Goal: Transaction & Acquisition: Book appointment/travel/reservation

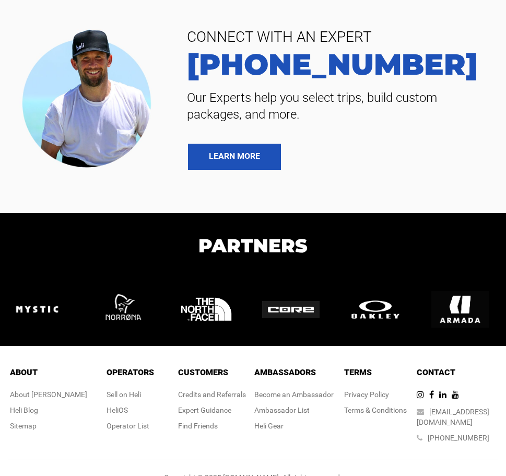
scroll to position [2593, 0]
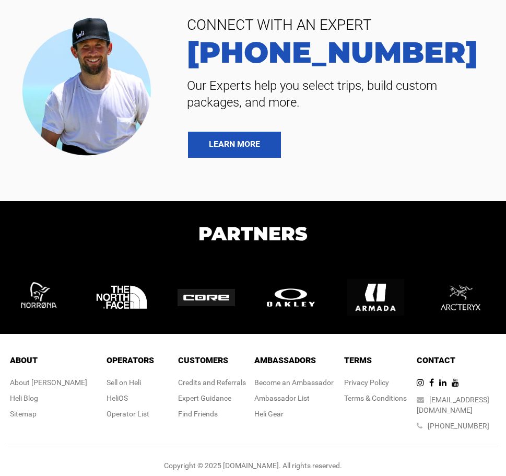
click at [176, 227] on h1 "Partners" at bounding box center [253, 233] width 506 height 28
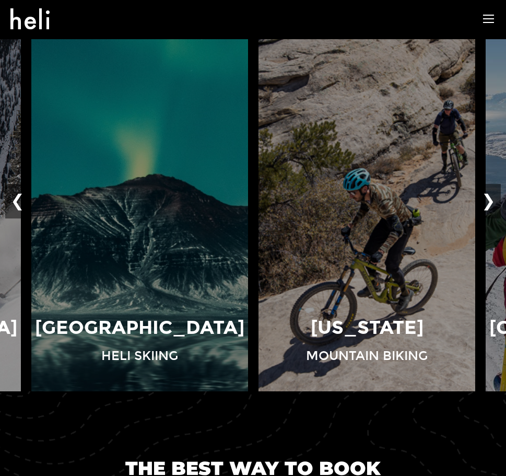
scroll to position [0, 0]
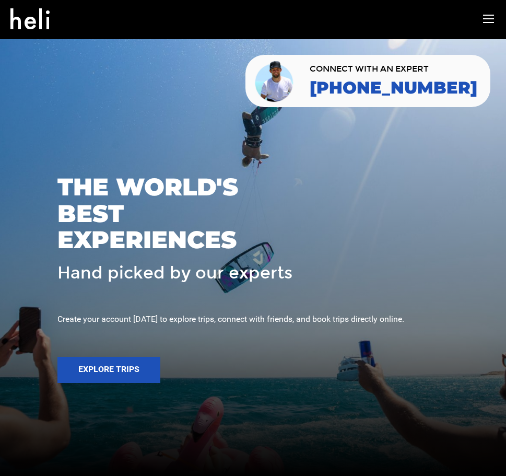
click at [480, 18] on div "adventures experts destinations gear stories search cart sign in" at bounding box center [253, 19] width 501 height 38
click at [487, 18] on icon at bounding box center [488, 19] width 11 height 12
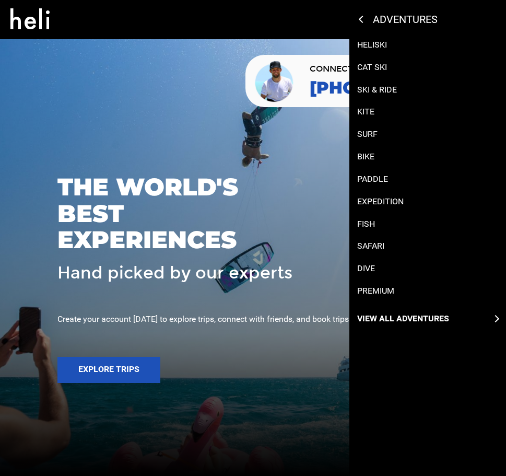
click at [387, 319] on p "View All Adventures" at bounding box center [403, 319] width 92 height 12
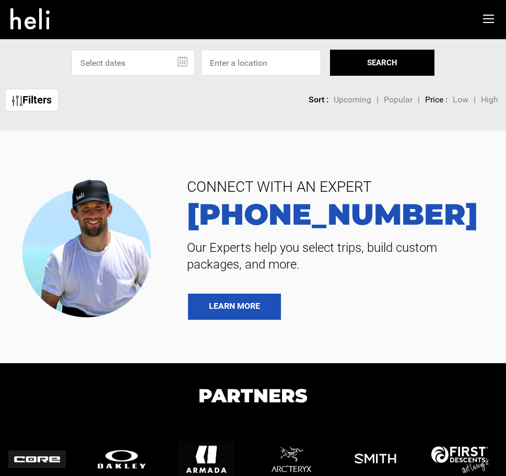
click at [490, 19] on icon at bounding box center [488, 19] width 11 height 12
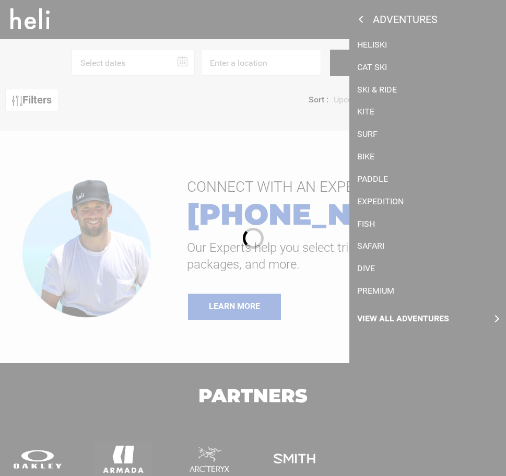
click at [358, 19] on div at bounding box center [253, 238] width 506 height 476
click at [299, 38] on div at bounding box center [253, 238] width 506 height 476
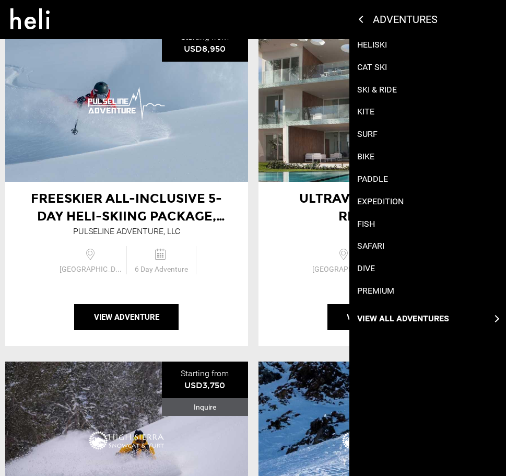
scroll to position [104, 0]
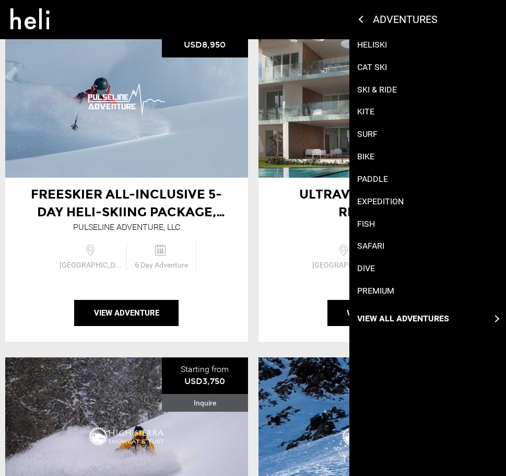
click at [255, 205] on li "Ultravioleta Botique Residence | [DEMOGRAPHIC_DATA] Ultravioleta Starting from …" at bounding box center [379, 181] width 253 height 321
click at [252, 238] on li "Freeskier All-Inclusive 5-Day Heli-Skiing Package, [GEOGRAPHIC_DATA], [US_STATE…" at bounding box center [126, 181] width 253 height 321
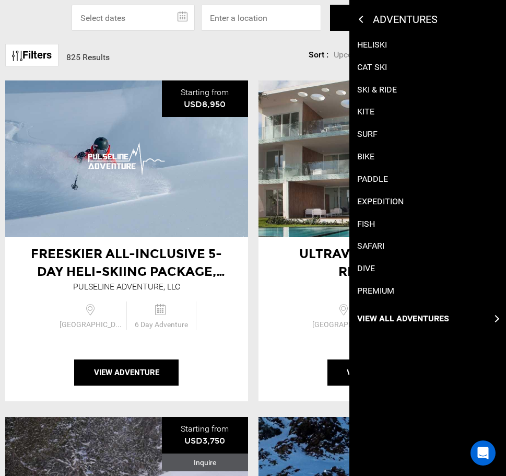
scroll to position [0, 0]
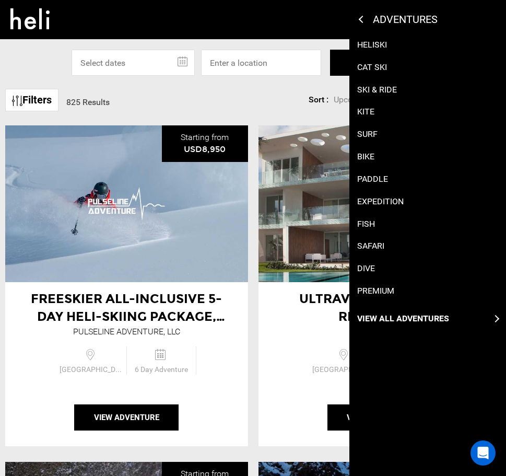
click at [27, 15] on icon at bounding box center [29, 15] width 39 height 17
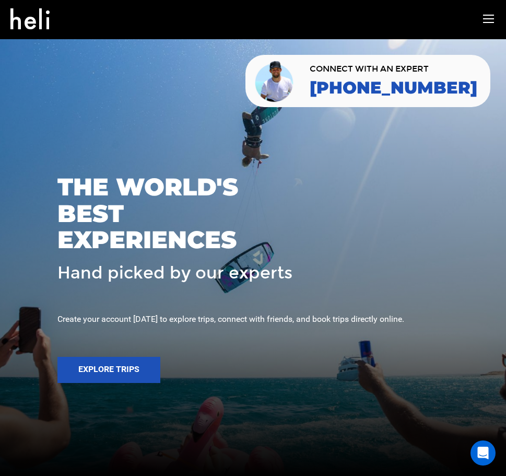
click at [481, 20] on div "adventures experts destinations gear stories search cart sign in" at bounding box center [253, 19] width 501 height 38
click at [489, 24] on icon at bounding box center [488, 19] width 11 height 12
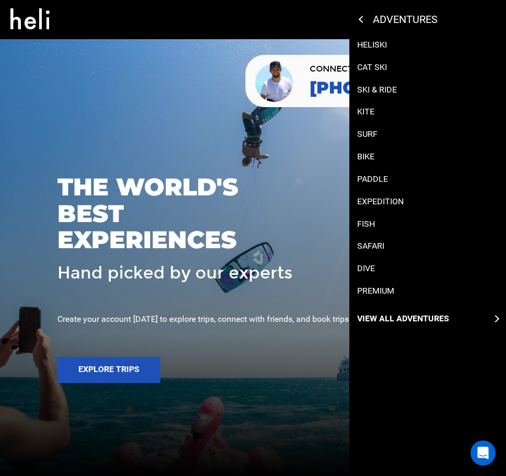
click at [398, 314] on p "View All Adventures" at bounding box center [403, 319] width 92 height 12
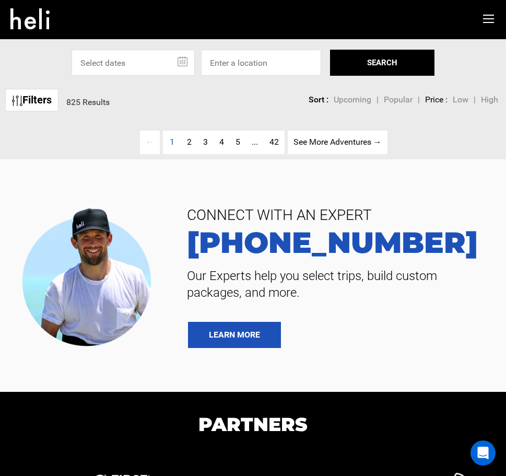
scroll to position [191, 0]
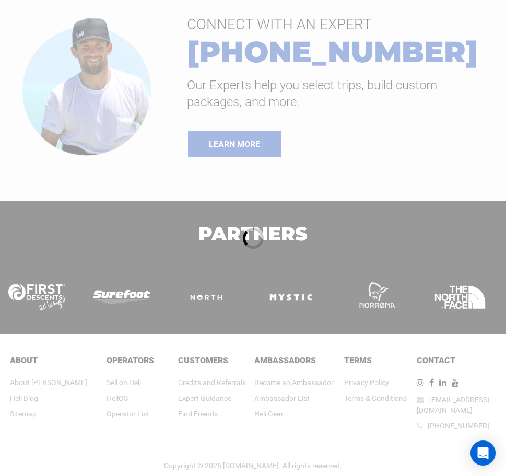
click at [56, 385] on div at bounding box center [253, 238] width 506 height 476
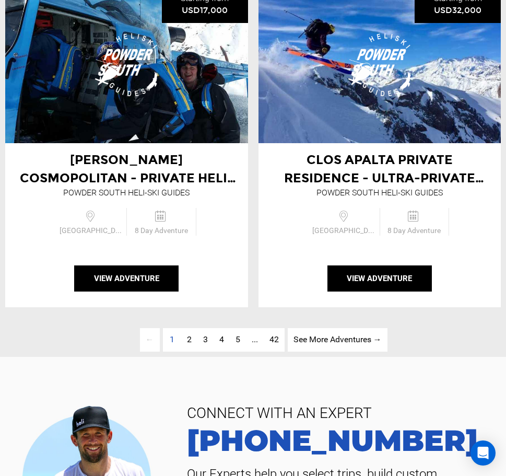
scroll to position [3836, 0]
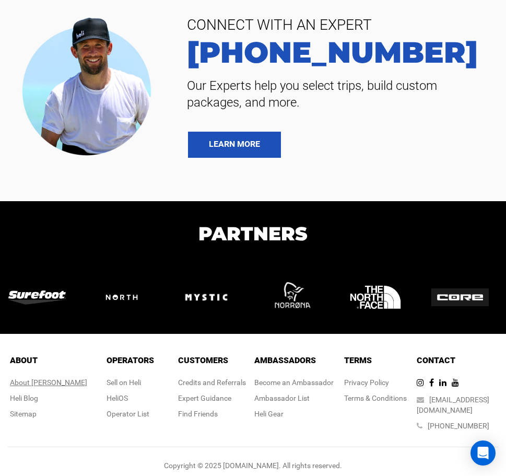
click at [44, 385] on div "About [PERSON_NAME]" at bounding box center [48, 382] width 77 height 10
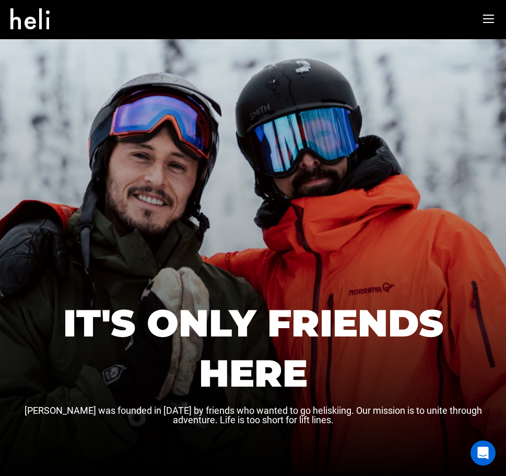
click at [496, 19] on div "adventures experts destinations gear stories search cart sign in" at bounding box center [253, 19] width 501 height 38
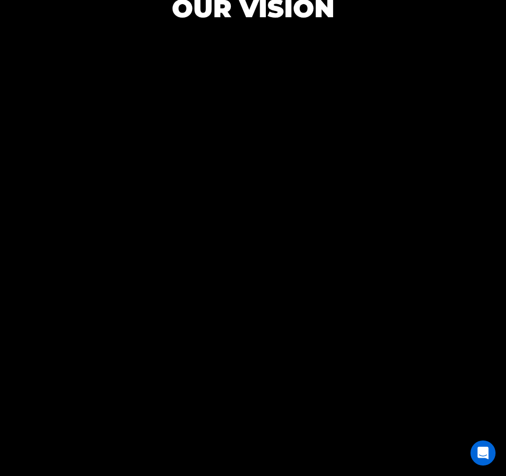
scroll to position [679, 0]
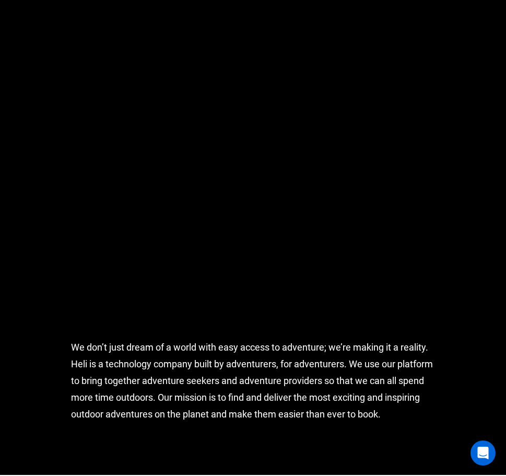
drag, startPoint x: 72, startPoint y: 363, endPoint x: 447, endPoint y: 419, distance: 379.2
click at [447, 419] on div "We don’t just dream of a world with easy access to adventure; we’re making it a…" at bounding box center [253, 394] width 506 height 162
click at [345, 371] on div "We don’t just dream of a world with easy access to adventure; we’re making it a…" at bounding box center [253, 394] width 380 height 162
drag, startPoint x: 352, startPoint y: 363, endPoint x: 386, endPoint y: 415, distance: 62.6
click at [386, 415] on div "We don’t just dream of a world with easy access to adventure; we’re making it a…" at bounding box center [253, 394] width 380 height 162
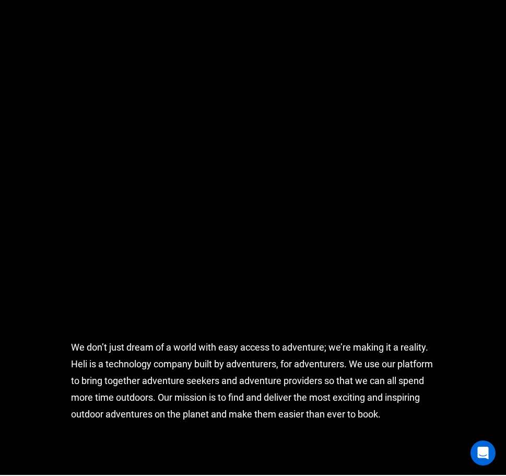
drag, startPoint x: 386, startPoint y: 415, endPoint x: 307, endPoint y: 394, distance: 81.6
copy div "We use our platform to bring together adventure seekers and adventure providers…"
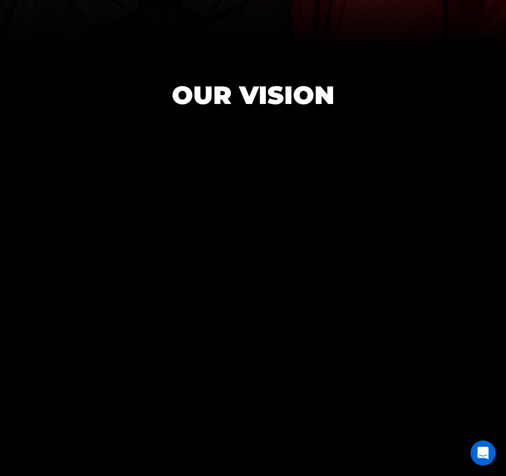
scroll to position [522, 0]
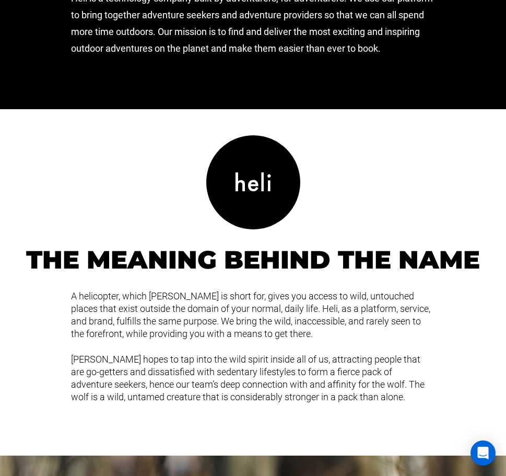
click at [131, 330] on div "A helicopter, which [PERSON_NAME] is short for, gives you access to wild, untou…" at bounding box center [253, 315] width 380 height 50
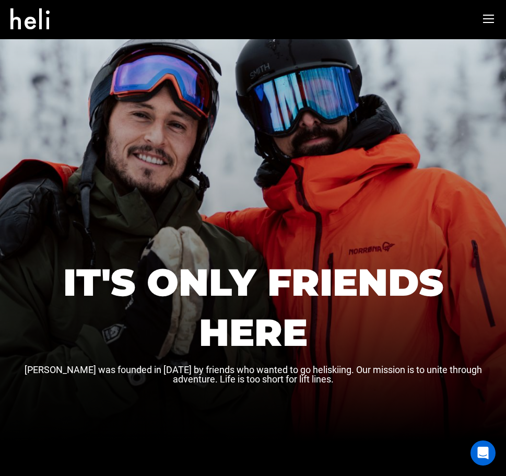
scroll to position [0, 0]
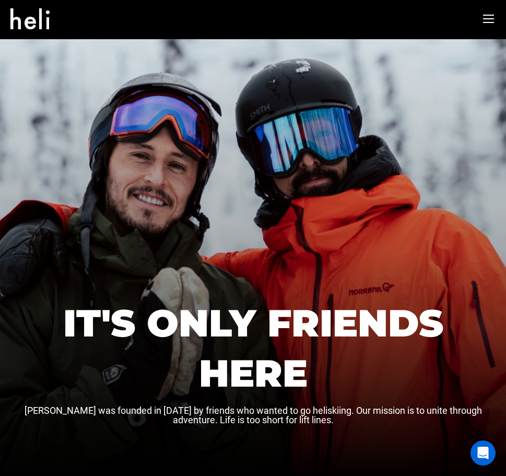
click at [18, 14] on icon at bounding box center [29, 15] width 39 height 17
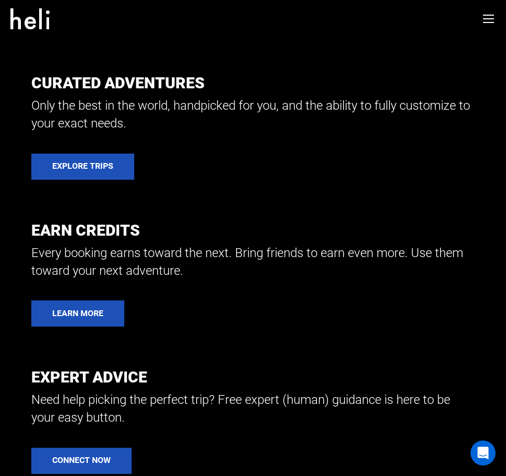
scroll to position [448, 0]
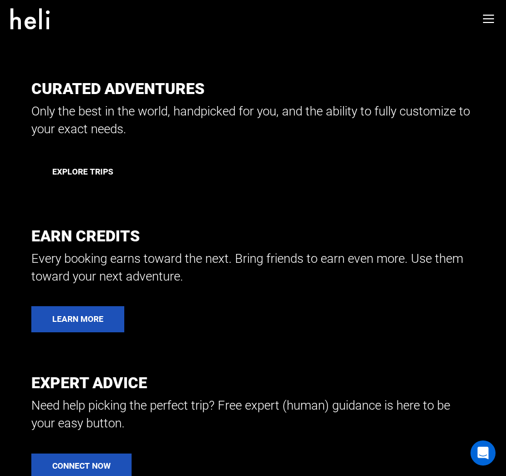
click at [119, 168] on link "Explore Trips" at bounding box center [82, 172] width 103 height 26
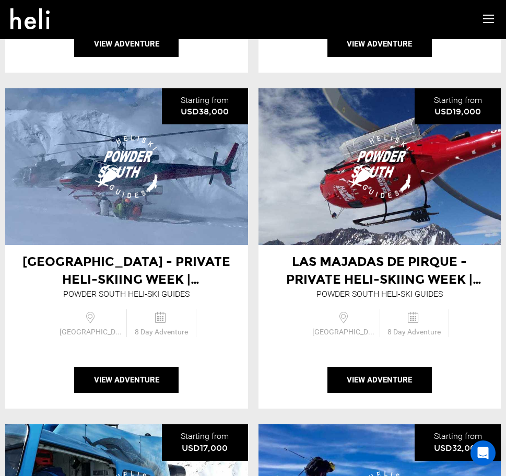
scroll to position [2978, 0]
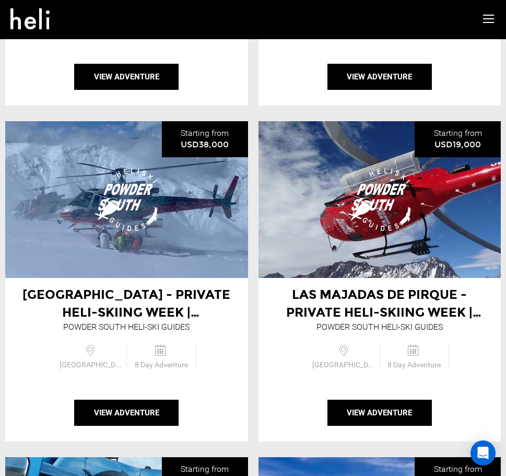
click at [135, 211] on img at bounding box center [126, 200] width 78 height 68
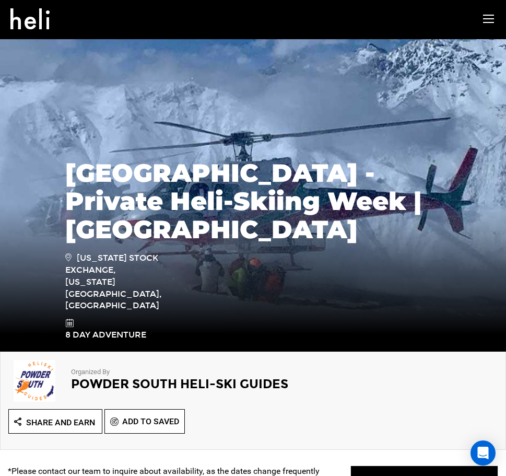
click at [34, 15] on icon at bounding box center [29, 15] width 39 height 17
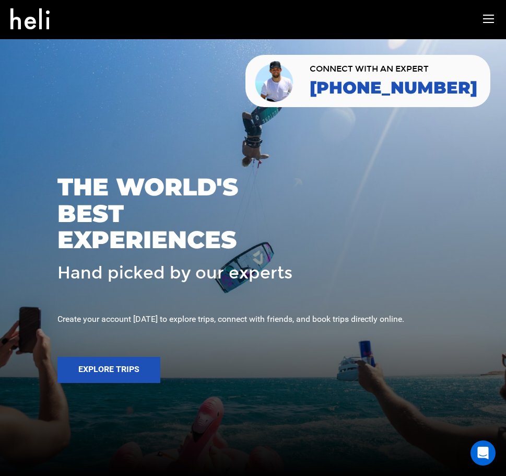
click at [484, 19] on icon at bounding box center [488, 19] width 11 height 12
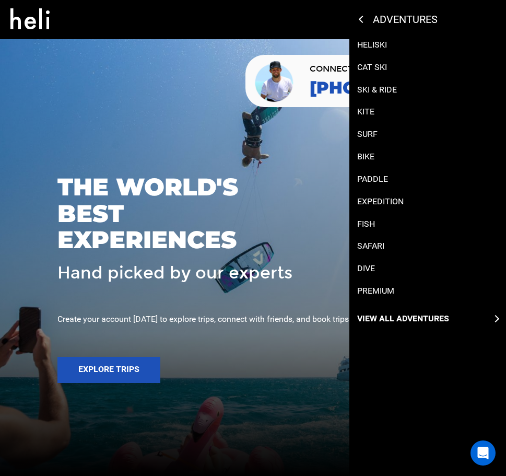
click at [219, 64] on div at bounding box center [253, 238] width 506 height 476
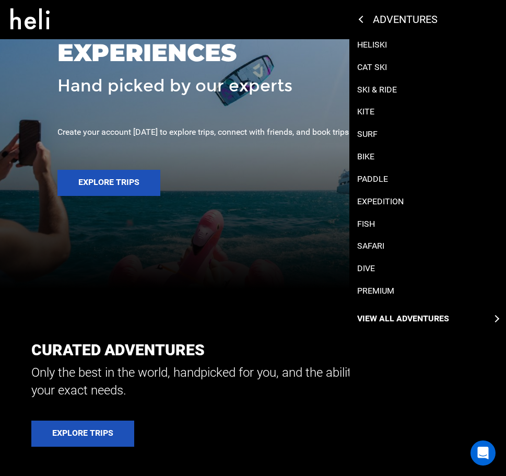
scroll to position [52, 0]
